Goal: Navigation & Orientation: Find specific page/section

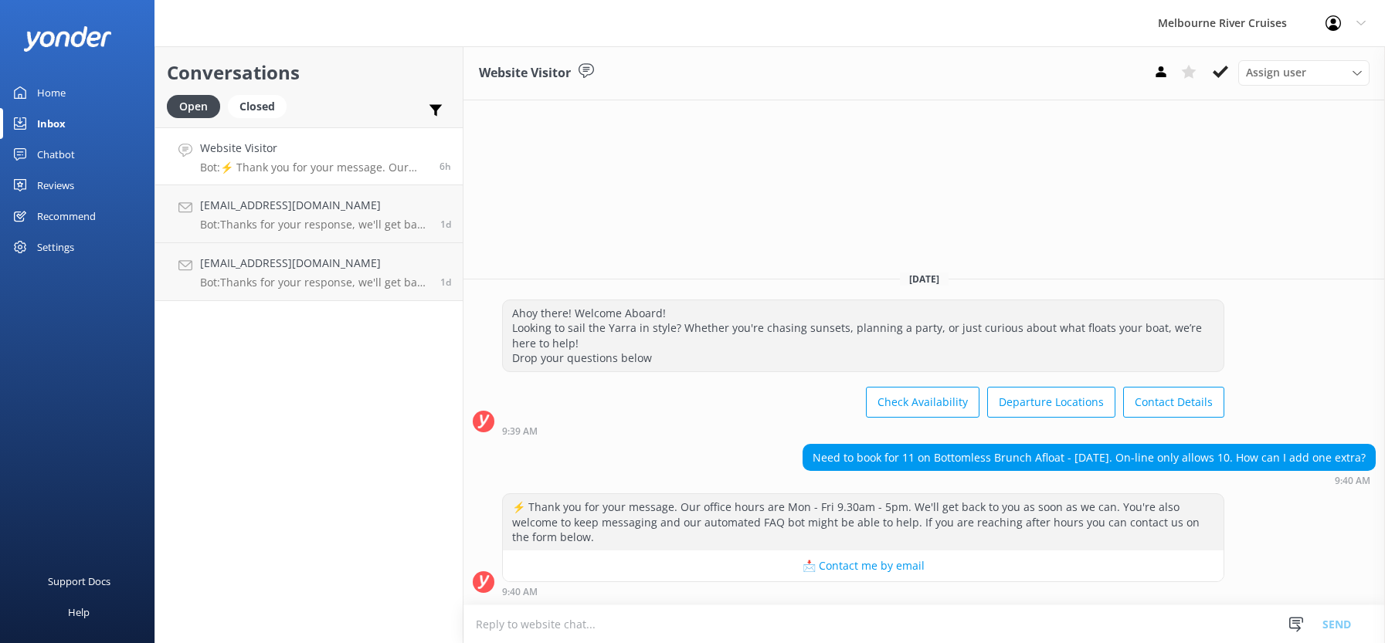
click at [44, 122] on div "Inbox" at bounding box center [51, 123] width 29 height 31
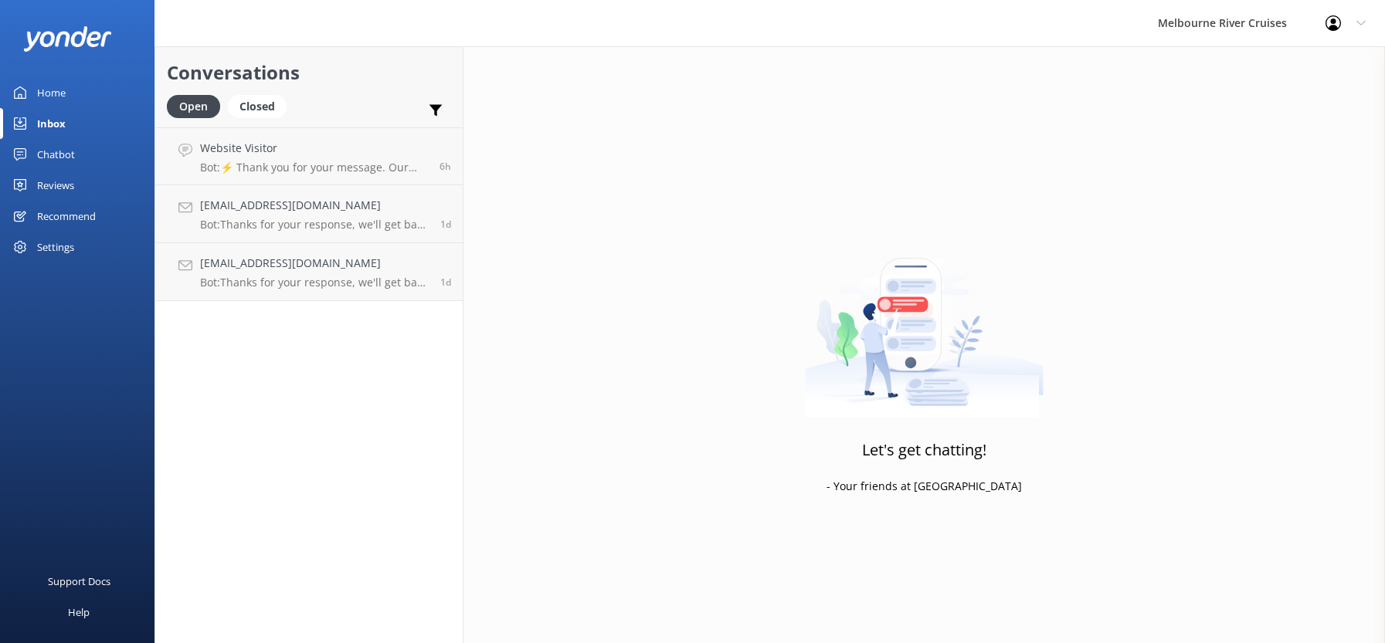
click at [47, 93] on div "Home" at bounding box center [51, 92] width 29 height 31
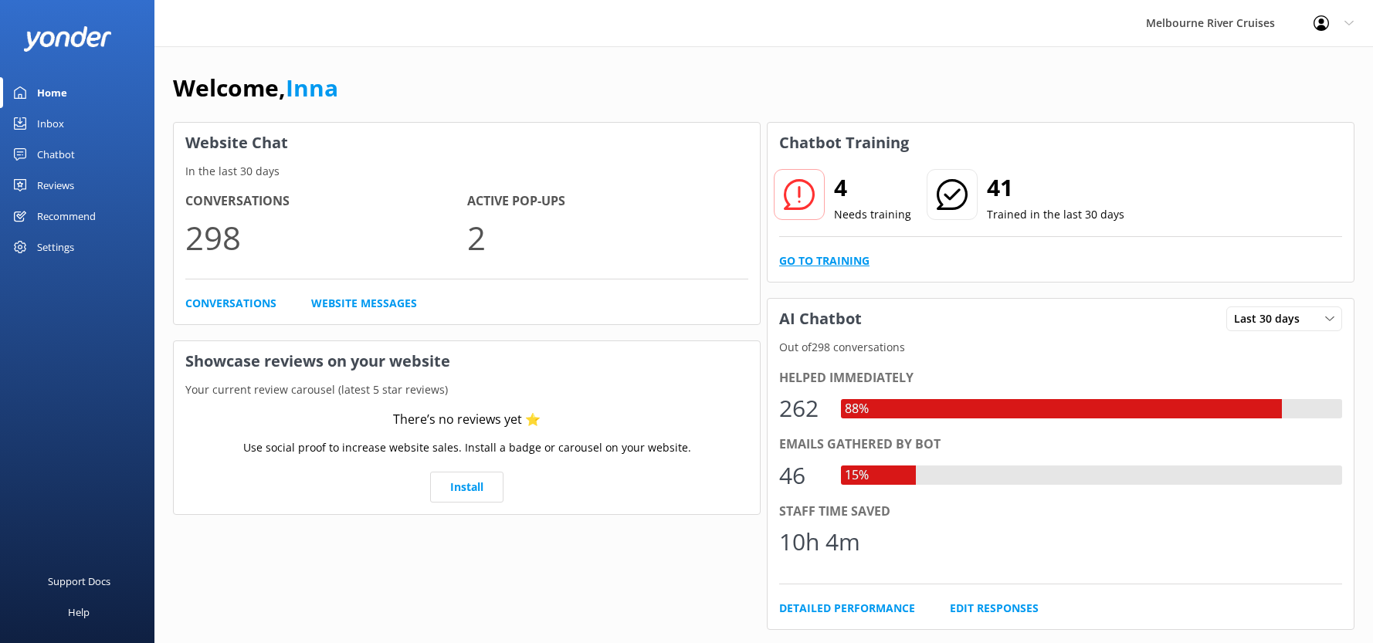
click at [811, 260] on link "Go to Training" at bounding box center [824, 261] width 90 height 17
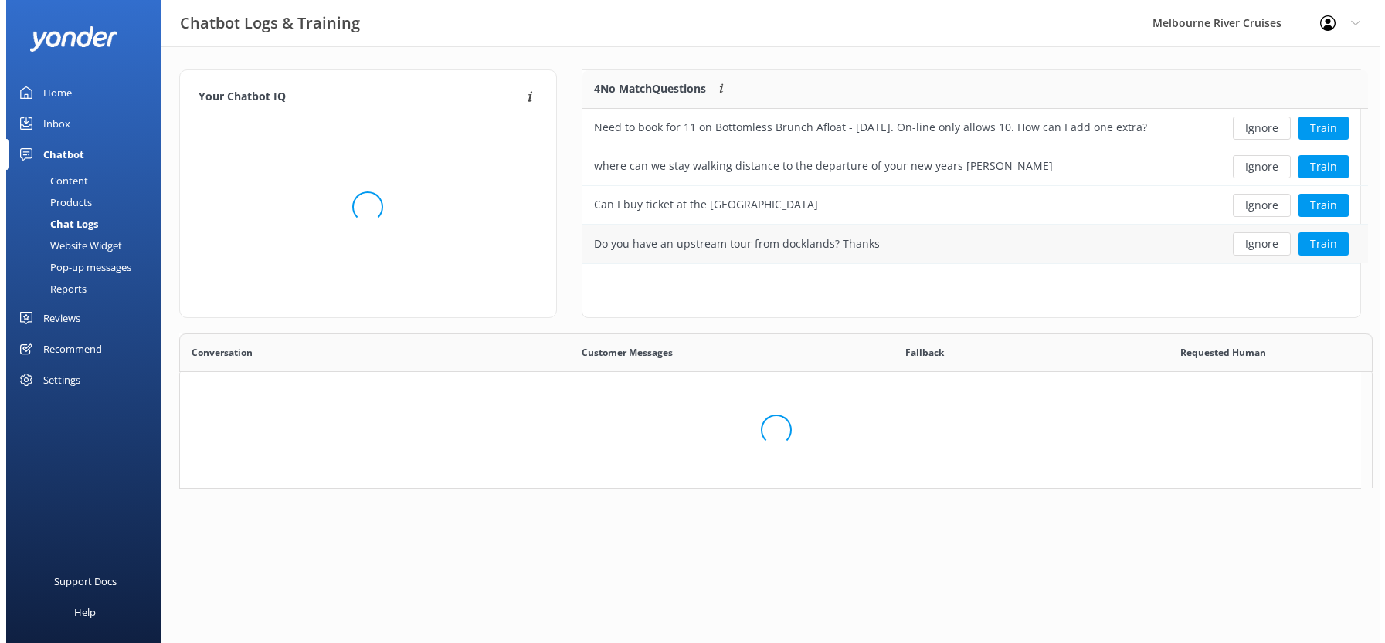
scroll to position [182, 767]
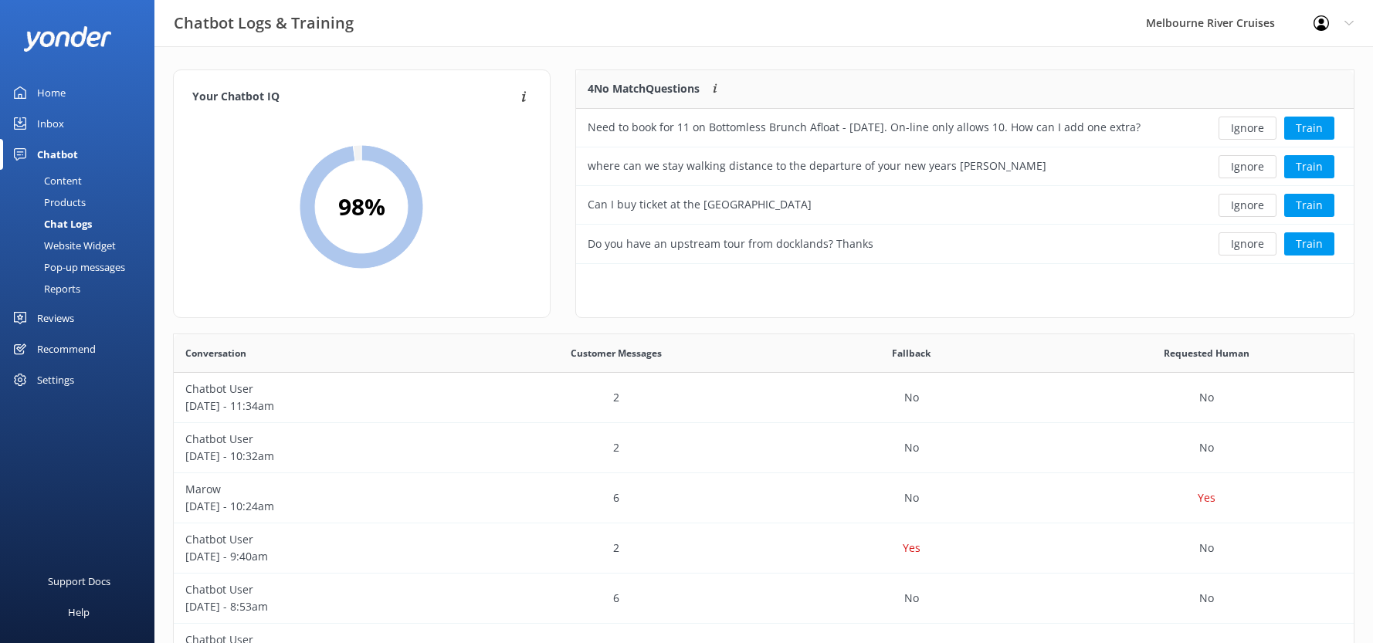
click at [53, 95] on div "Home" at bounding box center [51, 92] width 29 height 31
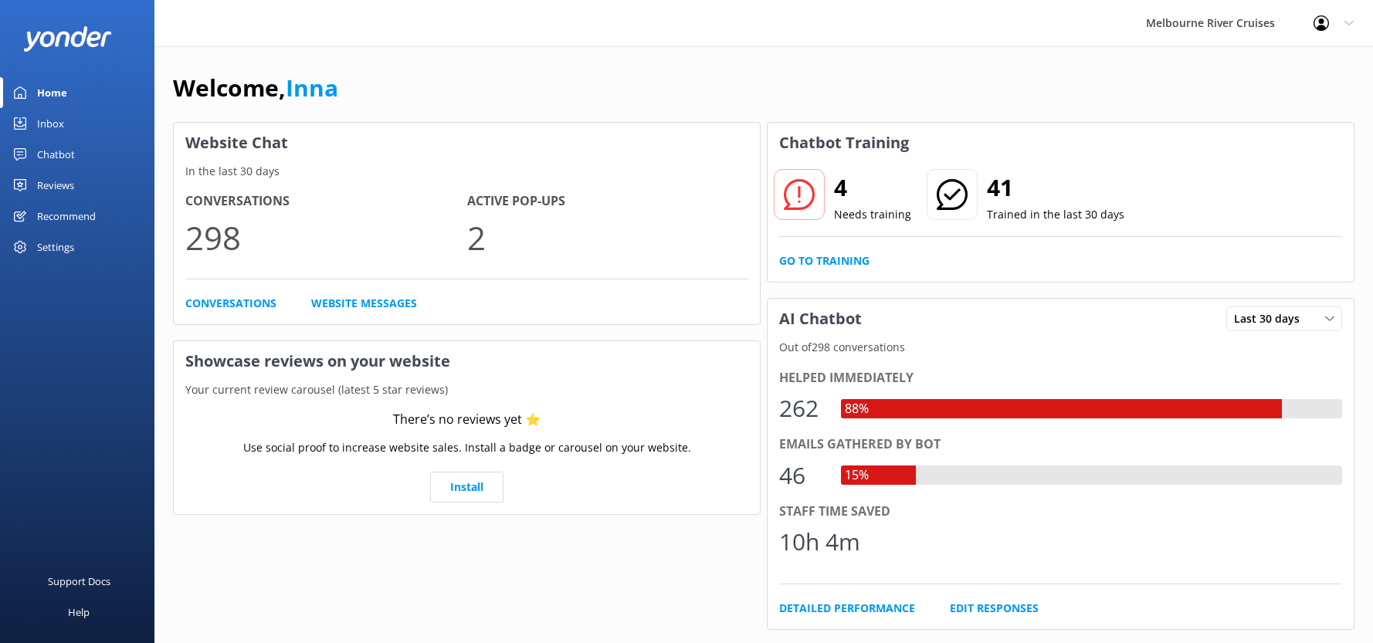
click at [51, 124] on div "Inbox" at bounding box center [50, 123] width 27 height 31
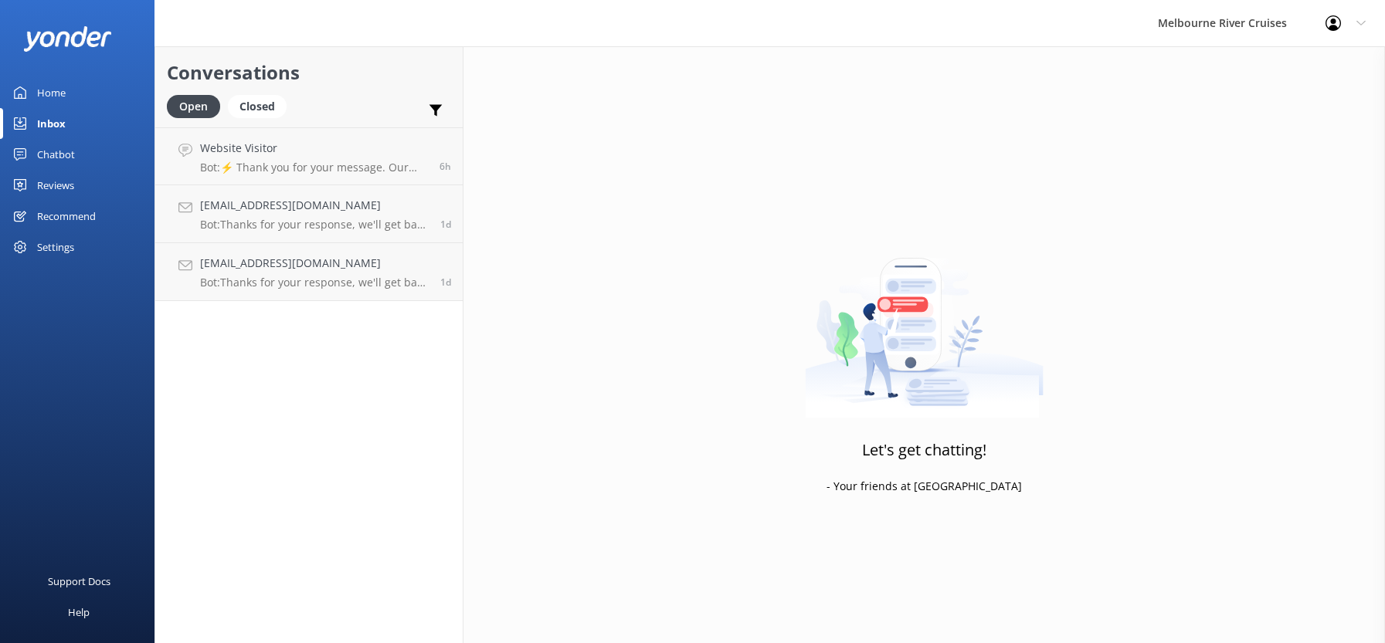
click at [61, 156] on div "Chatbot" at bounding box center [56, 154] width 38 height 31
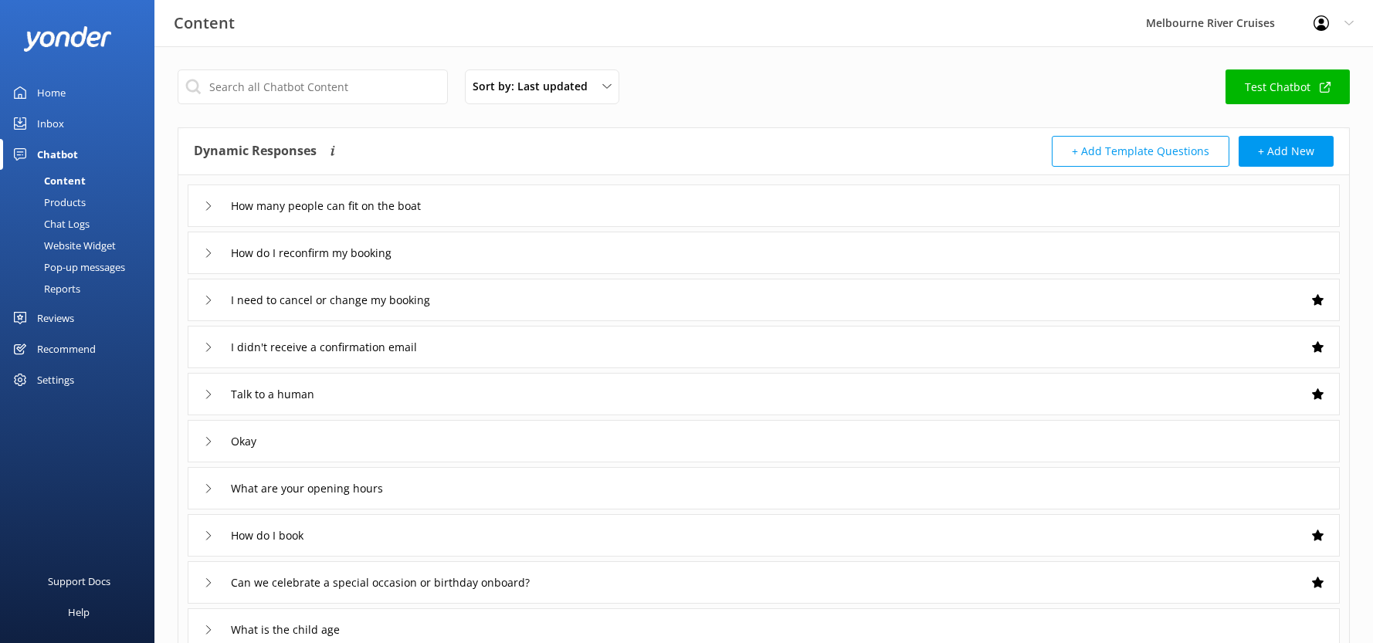
click at [50, 122] on div "Inbox" at bounding box center [50, 123] width 27 height 31
